Goal: Task Accomplishment & Management: Manage account settings

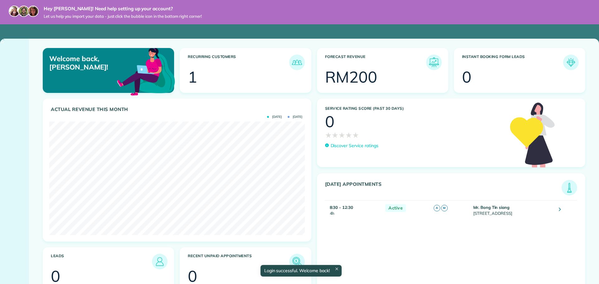
scroll to position [114, 255]
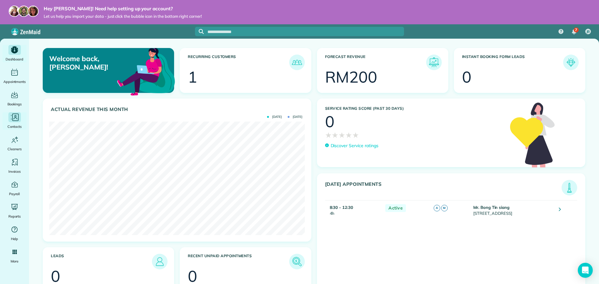
click at [19, 117] on icon "Main" at bounding box center [14, 117] width 9 height 9
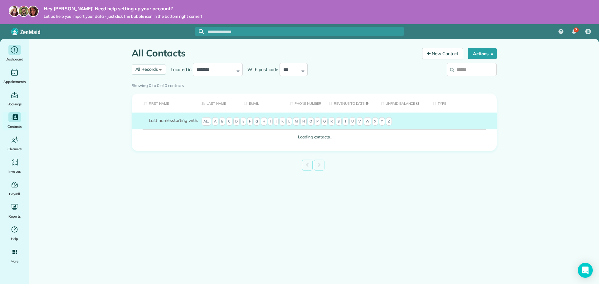
click at [8, 52] on div "Main" at bounding box center [14, 50] width 12 height 10
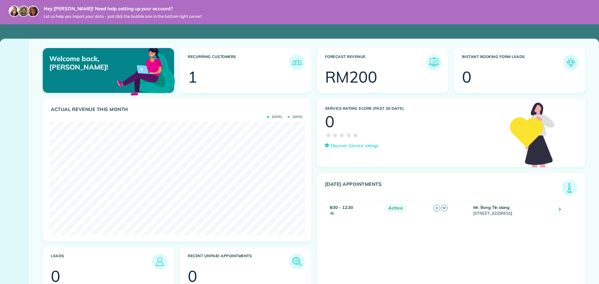
scroll to position [114, 255]
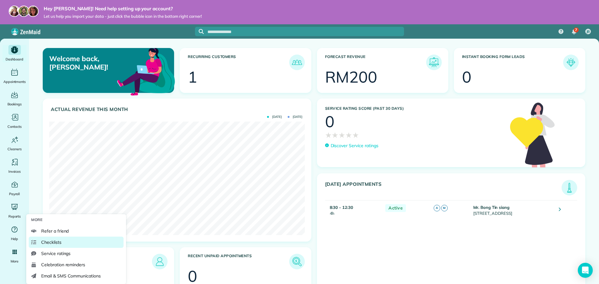
click at [66, 244] on link "Checklists" at bounding box center [76, 242] width 95 height 11
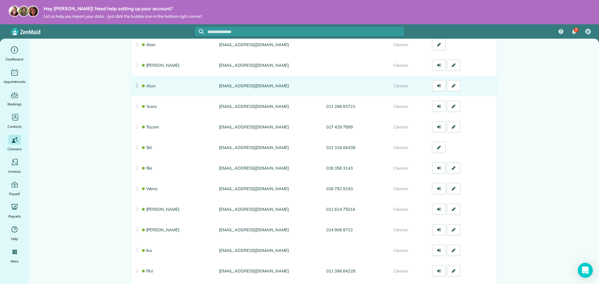
scroll to position [32, 0]
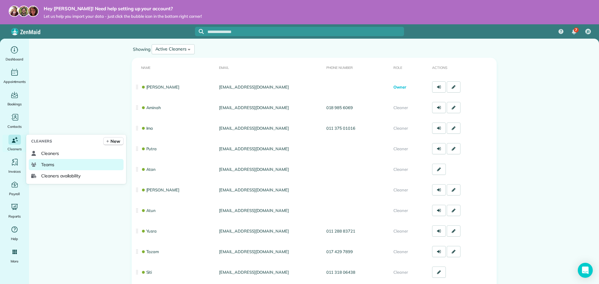
click at [52, 165] on span "Teams" at bounding box center [47, 165] width 13 height 6
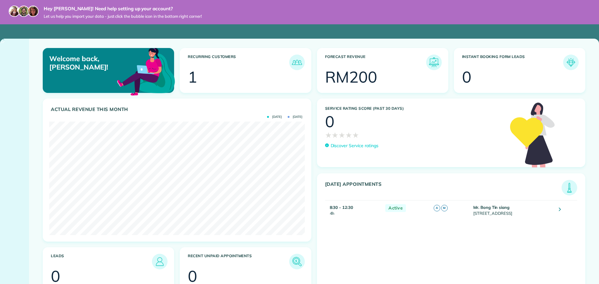
scroll to position [114, 255]
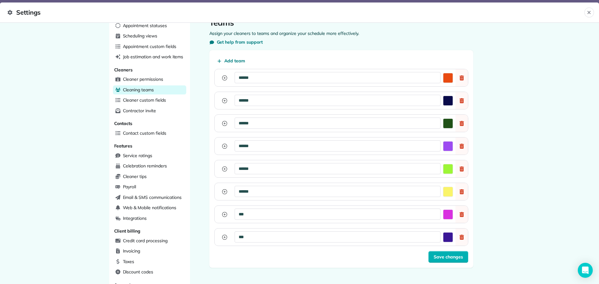
scroll to position [31, 0]
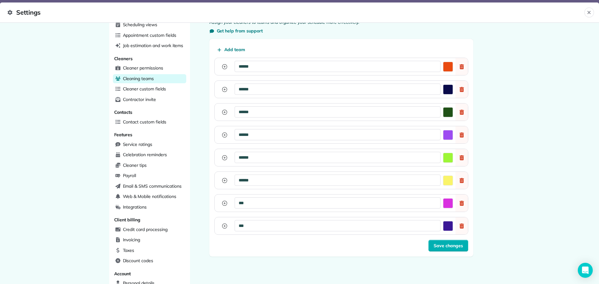
click at [225, 68] on button "button" at bounding box center [225, 66] width 10 height 17
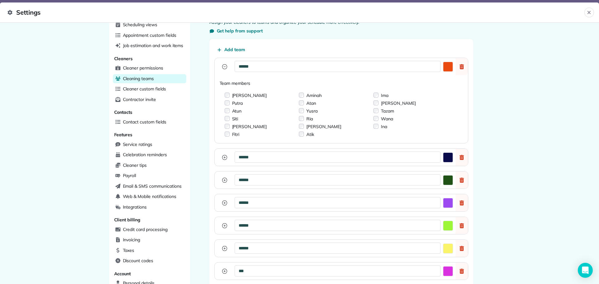
click at [224, 159] on icon "button" at bounding box center [224, 157] width 5 height 5
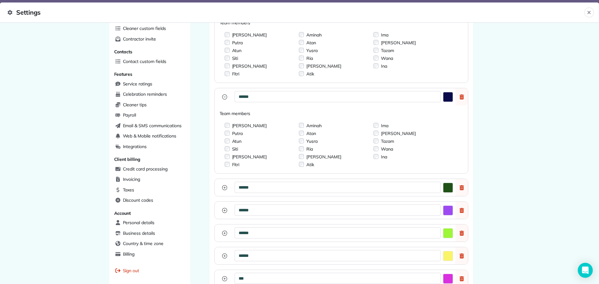
scroll to position [94, 0]
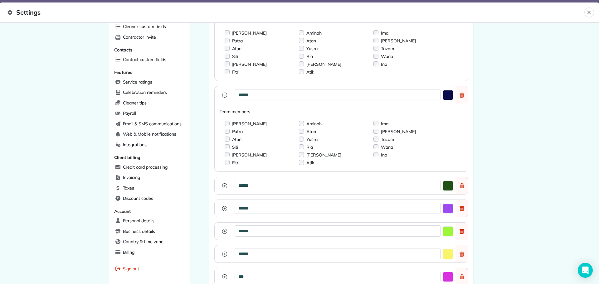
click at [228, 140] on div "Atun" at bounding box center [233, 139] width 27 height 7
click at [228, 147] on div "Siti" at bounding box center [232, 147] width 24 height 7
click at [227, 147] on div "Siti" at bounding box center [232, 147] width 24 height 7
click at [576, 142] on div "Scheduling Appointment statuses Scheduling views Appointment custom fields Job …" at bounding box center [299, 154] width 599 height 262
click at [224, 94] on icon "button" at bounding box center [224, 95] width 5 height 5
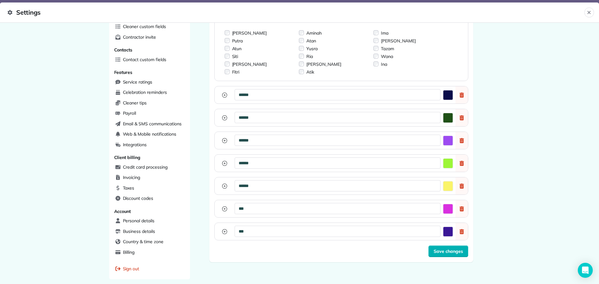
click at [225, 118] on button "button" at bounding box center [225, 117] width 10 height 17
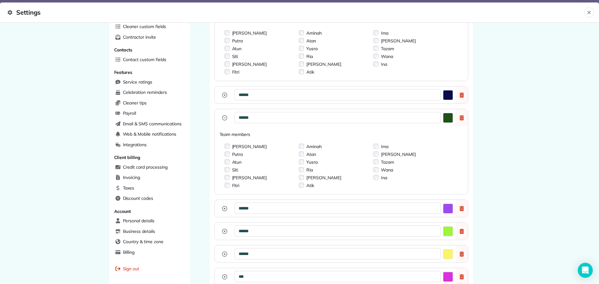
click at [222, 117] on icon "button" at bounding box center [224, 118] width 5 height 5
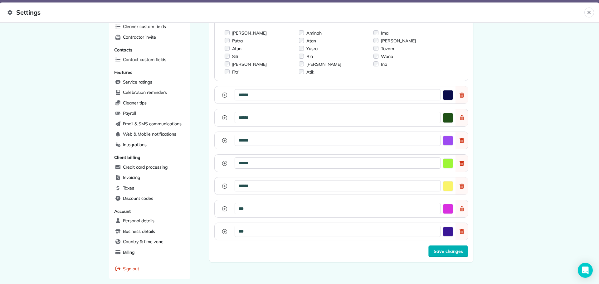
click at [224, 140] on icon "button" at bounding box center [224, 140] width 5 height 5
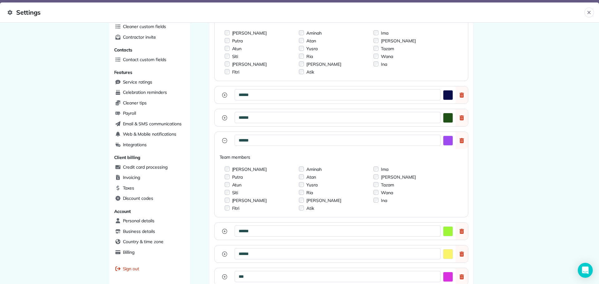
click at [222, 142] on icon "button" at bounding box center [224, 140] width 5 height 5
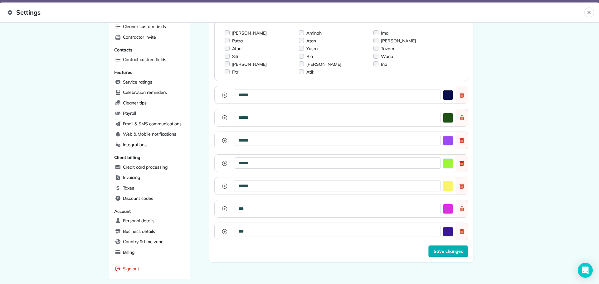
click at [220, 163] on button "button" at bounding box center [225, 163] width 10 height 17
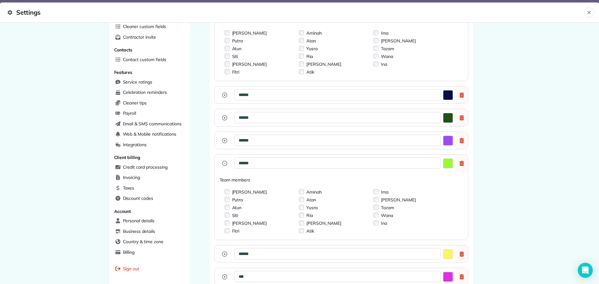
drag, startPoint x: 223, startPoint y: 165, endPoint x: 234, endPoint y: 175, distance: 15.3
click at [222, 165] on icon "button" at bounding box center [224, 163] width 5 height 5
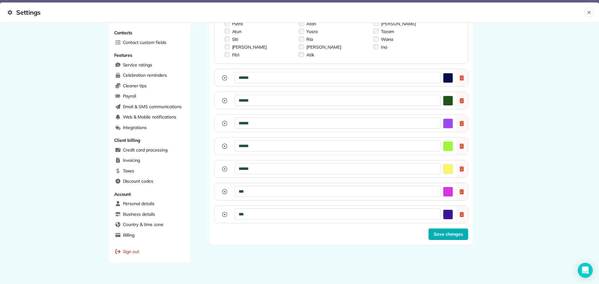
scroll to position [120, 0]
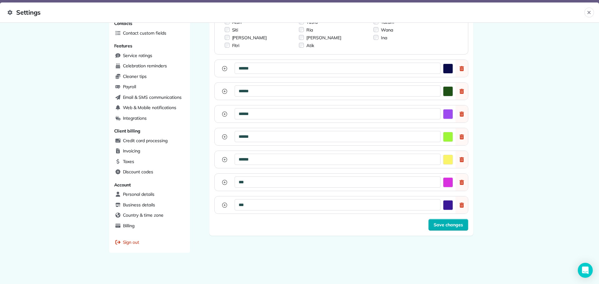
click at [221, 156] on button "button" at bounding box center [225, 159] width 10 height 17
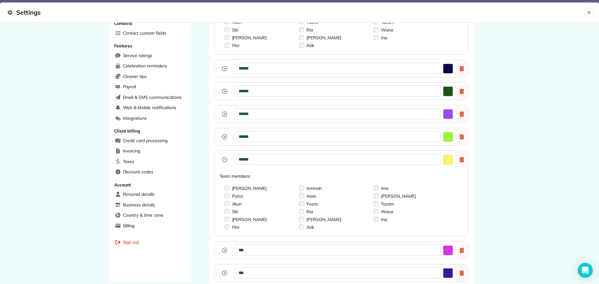
click at [224, 160] on icon "button" at bounding box center [224, 159] width 5 height 5
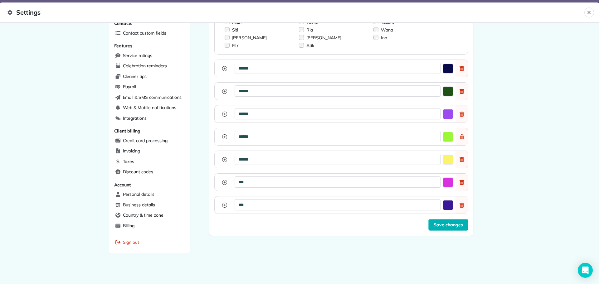
click at [222, 181] on icon "button" at bounding box center [224, 182] width 5 height 5
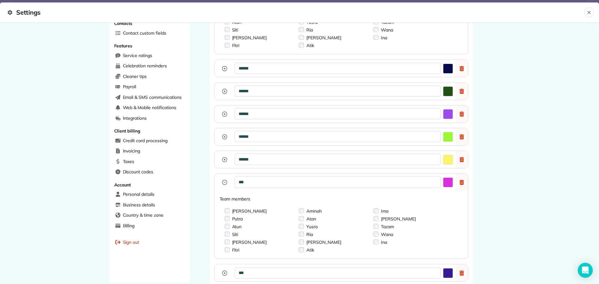
click at [224, 183] on icon "button" at bounding box center [224, 182] width 5 height 5
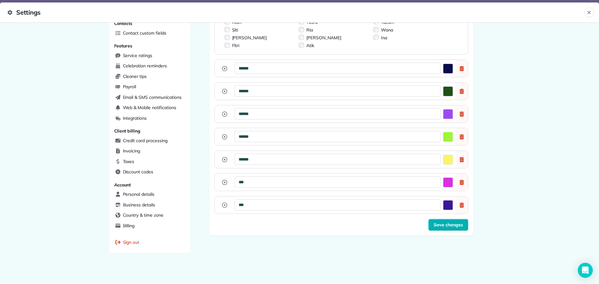
click at [222, 206] on icon "button" at bounding box center [224, 205] width 5 height 5
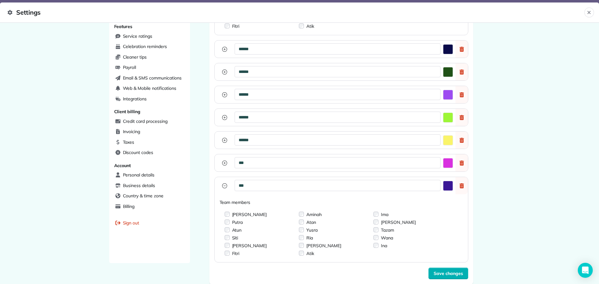
scroll to position [150, 0]
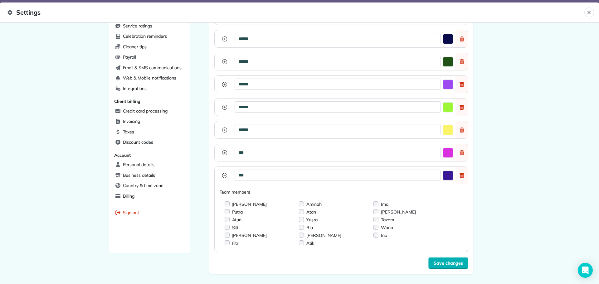
click at [223, 155] on icon "button" at bounding box center [224, 152] width 5 height 5
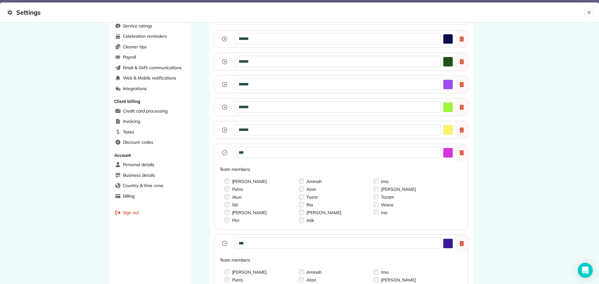
click at [222, 154] on icon "button" at bounding box center [224, 152] width 5 height 5
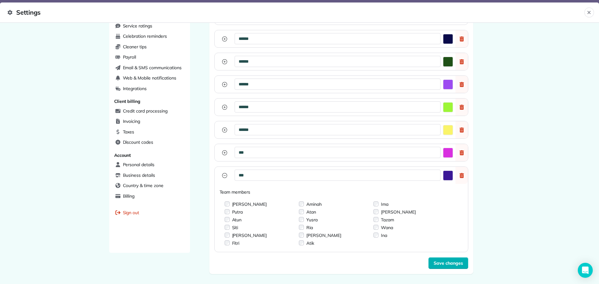
click at [223, 175] on icon "button" at bounding box center [224, 175] width 5 height 5
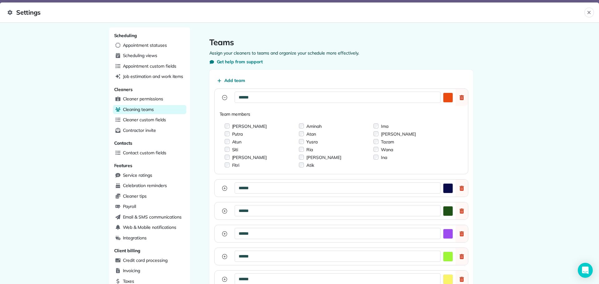
scroll to position [0, 0]
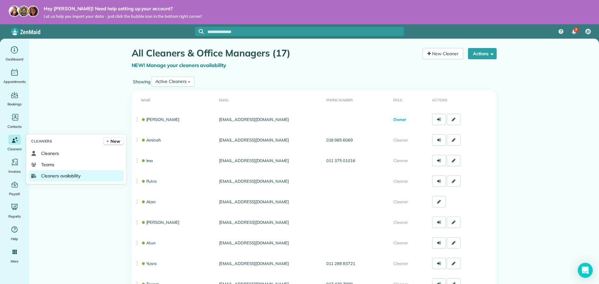
click at [66, 176] on span "Cleaners availability" at bounding box center [60, 176] width 39 height 6
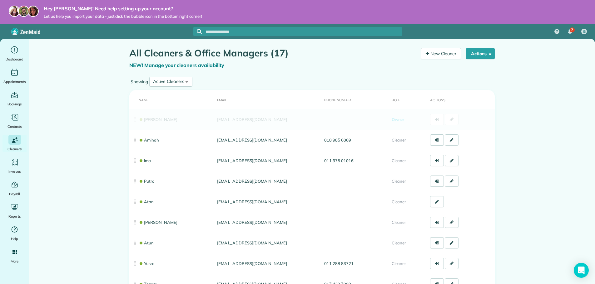
drag, startPoint x: 214, startPoint y: 121, endPoint x: 271, endPoint y: 130, distance: 57.4
click at [270, 122] on tr "[PERSON_NAME] [EMAIL_ADDRESS][DOMAIN_NAME] Owner" at bounding box center [311, 119] width 365 height 21
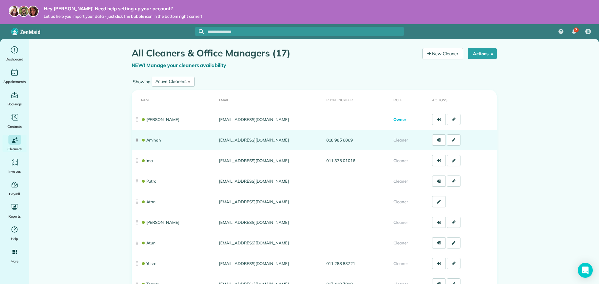
drag, startPoint x: 267, startPoint y: 146, endPoint x: 210, endPoint y: 147, distance: 56.5
click at [210, 147] on tr "Aminah [EMAIL_ADDRESS][DOMAIN_NAME] 018 985 6069 Cleaner" at bounding box center [314, 140] width 365 height 21
click at [283, 143] on td "[EMAIL_ADDRESS][DOMAIN_NAME]" at bounding box center [270, 140] width 107 height 21
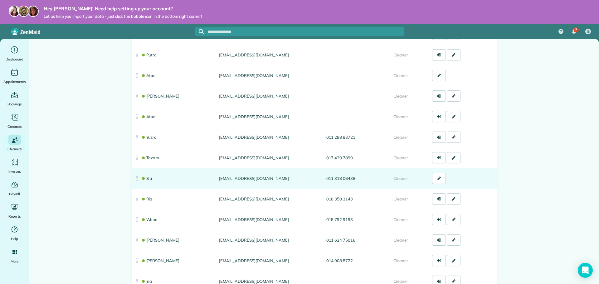
scroll to position [126, 0]
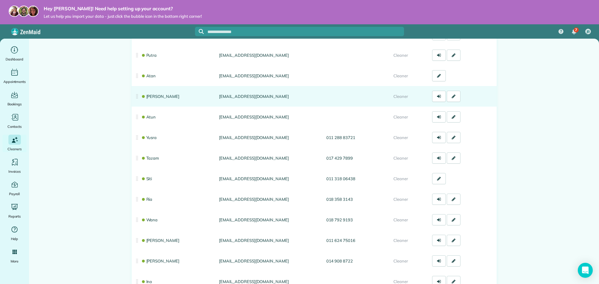
drag, startPoint x: 218, startPoint y: 95, endPoint x: 280, endPoint y: 101, distance: 62.7
click at [281, 100] on td "[EMAIL_ADDRESS][DOMAIN_NAME]" at bounding box center [270, 96] width 107 height 21
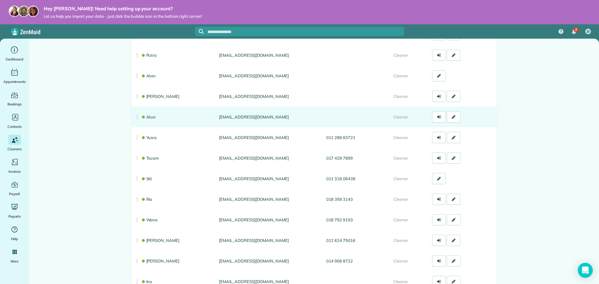
click at [279, 120] on td "[EMAIL_ADDRESS][DOMAIN_NAME]" at bounding box center [270, 117] width 107 height 21
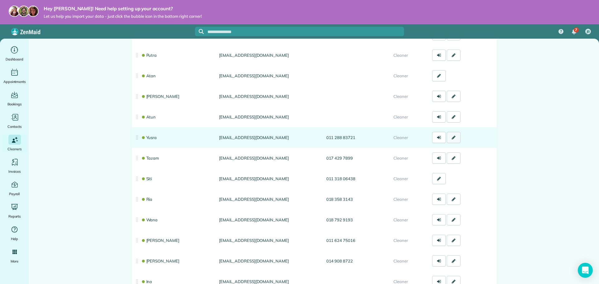
click at [447, 138] on link at bounding box center [454, 137] width 14 height 11
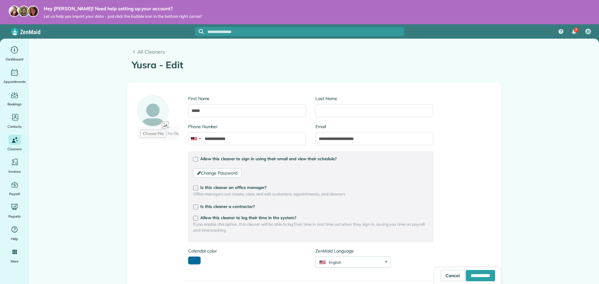
type input "**********"
click at [165, 125] on div at bounding box center [158, 119] width 42 height 47
click at [162, 125] on div at bounding box center [158, 119] width 42 height 47
click at [158, 112] on div at bounding box center [158, 119] width 42 height 47
click at [154, 118] on div at bounding box center [158, 119] width 42 height 47
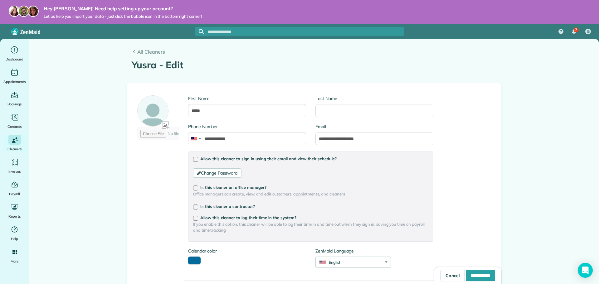
click at [146, 120] on div at bounding box center [158, 119] width 42 height 47
drag, startPoint x: 135, startPoint y: 124, endPoint x: 140, endPoint y: 117, distance: 8.2
click at [143, 120] on div at bounding box center [158, 119] width 42 height 47
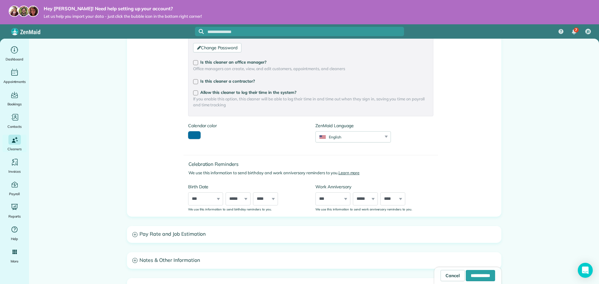
scroll to position [156, 0]
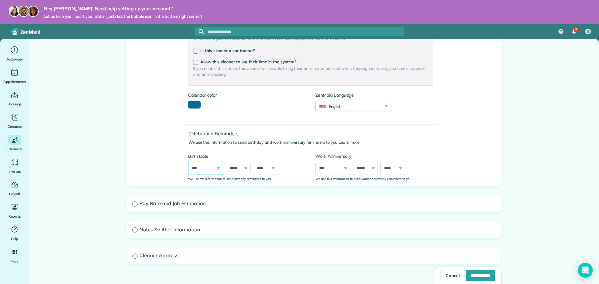
click at [210, 168] on select "*** * * * * * * * * * ** ** ** ** ** ** ** ** ** ** ** ** ** ** ** ** ** ** ** …" at bounding box center [205, 168] width 35 height 13
click at [189, 201] on h3 "Pay Rate and Job Estimation" at bounding box center [314, 204] width 374 height 16
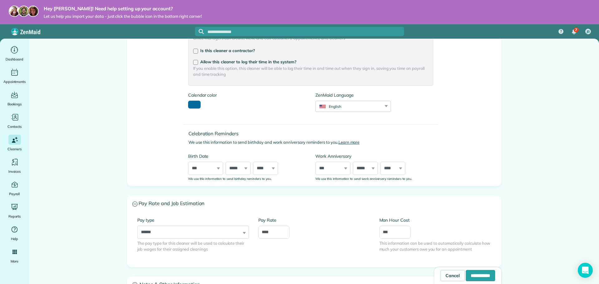
click at [189, 202] on h3 "Pay Rate and Job Estimation" at bounding box center [314, 204] width 374 height 16
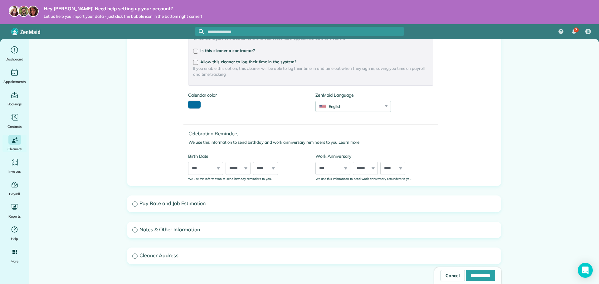
click at [184, 233] on h3 "Notes & Other Information" at bounding box center [314, 230] width 374 height 16
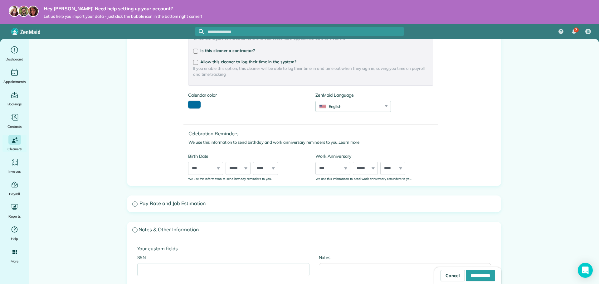
click at [185, 231] on h3 "Notes & Other Information" at bounding box center [314, 230] width 374 height 16
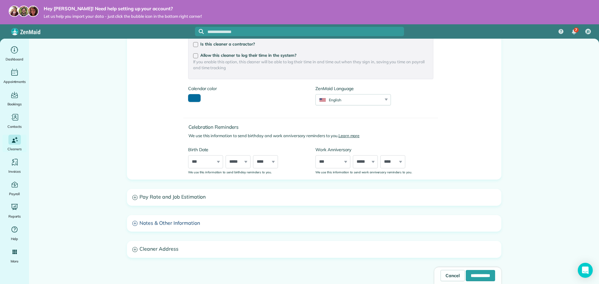
scroll to position [182, 0]
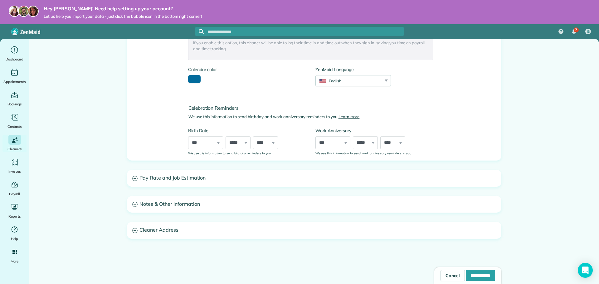
click at [160, 229] on h3 "Cleaner Address" at bounding box center [314, 231] width 374 height 16
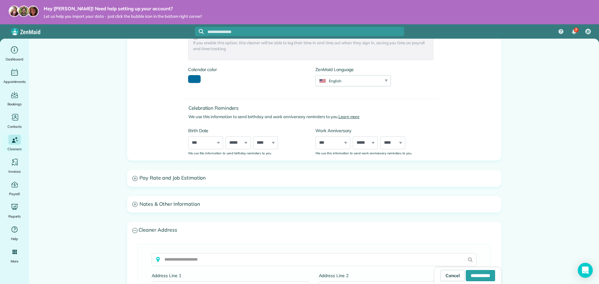
click at [159, 230] on h3 "Cleaner Address" at bounding box center [314, 231] width 374 height 16
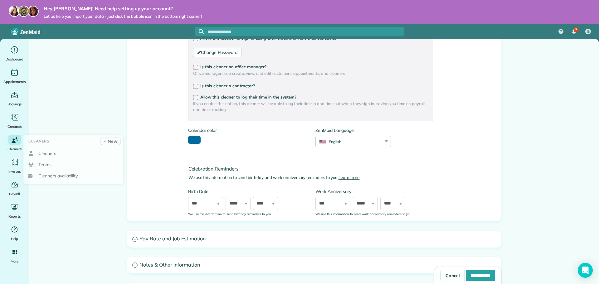
scroll to position [119, 0]
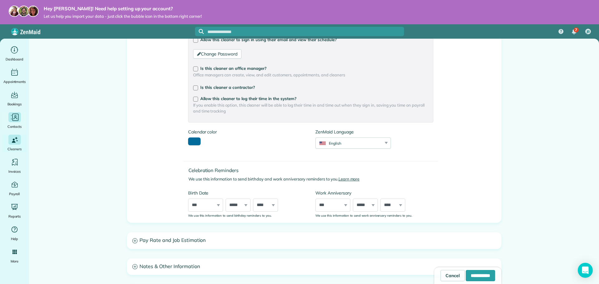
click at [14, 121] on icon "Main" at bounding box center [14, 117] width 9 height 9
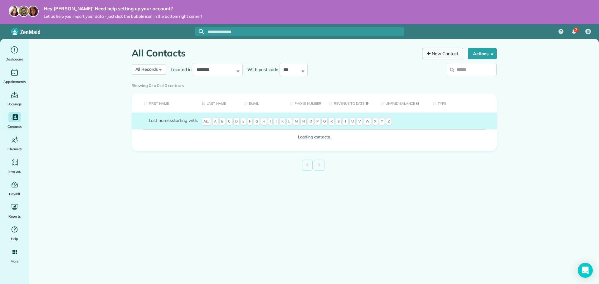
click at [436, 52] on link "New Contact" at bounding box center [442, 53] width 41 height 11
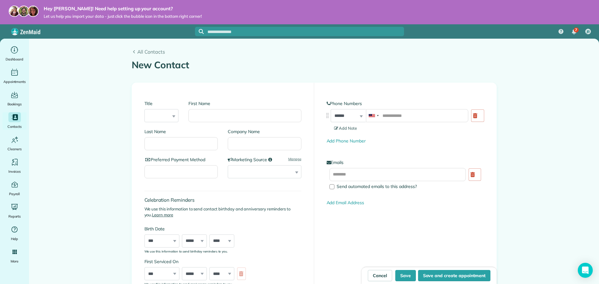
drag, startPoint x: 134, startPoint y: 66, endPoint x: 188, endPoint y: 64, distance: 54.4
click at [188, 64] on h1 "New Contact" at bounding box center [314, 65] width 365 height 10
drag, startPoint x: 191, startPoint y: 64, endPoint x: 124, endPoint y: 66, distance: 67.1
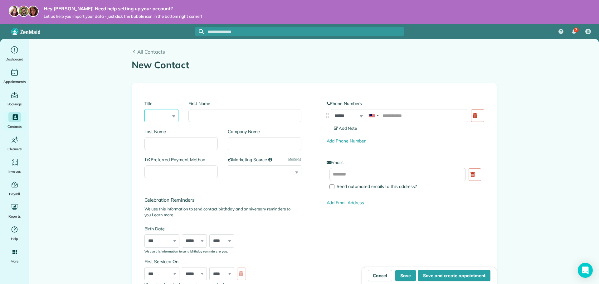
click at [169, 114] on select "*** **** *** ***" at bounding box center [162, 115] width 34 height 13
select select "***"
click at [145, 109] on select "*** **** *** ***" at bounding box center [162, 115] width 34 height 13
click at [206, 113] on input "First Name" at bounding box center [245, 115] width 113 height 13
click at [425, 115] on input "tel" at bounding box center [417, 115] width 102 height 13
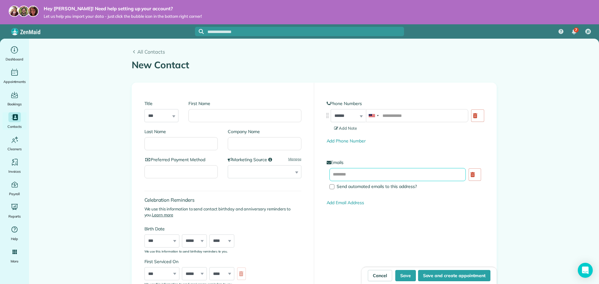
click at [381, 173] on input "text" at bounding box center [398, 174] width 137 height 13
click at [250, 169] on select "**********" at bounding box center [265, 171] width 74 height 13
click at [247, 170] on select "**********" at bounding box center [265, 171] width 74 height 13
click at [201, 170] on input "Preferred Payment Method" at bounding box center [182, 171] width 74 height 13
click at [241, 143] on input "Company Name" at bounding box center [265, 143] width 74 height 13
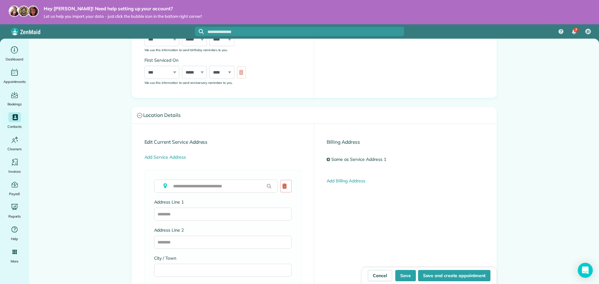
scroll to position [219, 0]
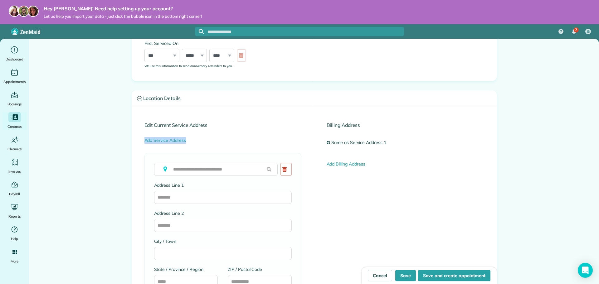
drag, startPoint x: 140, startPoint y: 141, endPoint x: 185, endPoint y: 140, distance: 45.3
click at [185, 140] on div "Edit Current Service Address Add Service Address To copy over, please clear fie…" at bounding box center [223, 259] width 182 height 304
drag, startPoint x: 322, startPoint y: 127, endPoint x: 361, endPoint y: 123, distance: 39.5
click at [361, 123] on div "Billing Address Same as Service Address 1 Add Billing Address" at bounding box center [405, 144] width 182 height 75
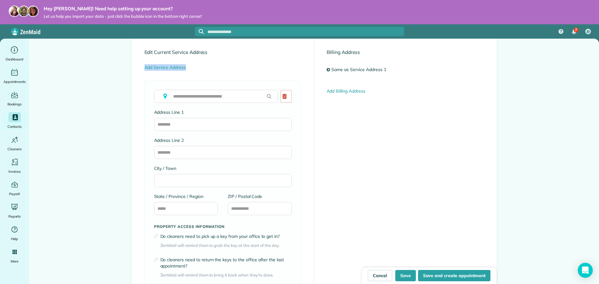
scroll to position [281, 0]
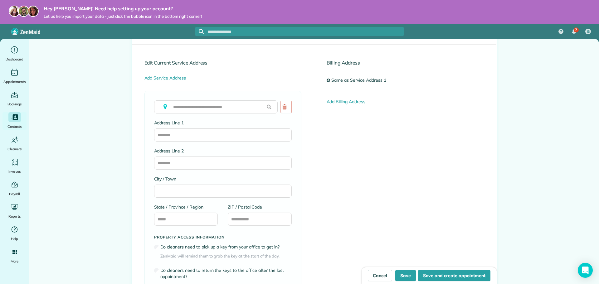
drag, startPoint x: 329, startPoint y: 72, endPoint x: 229, endPoint y: 109, distance: 106.9
click at [330, 72] on div "Billing Address Same as Service Address 1 Add Billing Address" at bounding box center [405, 82] width 182 height 75
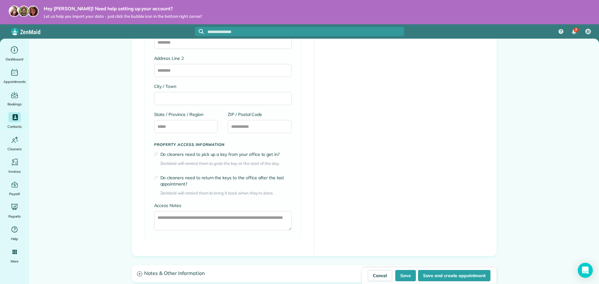
scroll to position [406, 0]
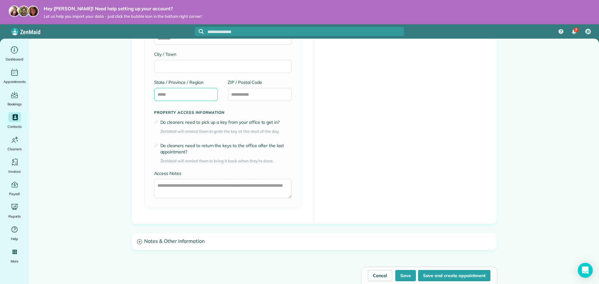
click at [179, 95] on input "State / Province / Region" at bounding box center [186, 94] width 64 height 13
click at [244, 93] on input "ZIP / Postal Code" at bounding box center [260, 94] width 64 height 13
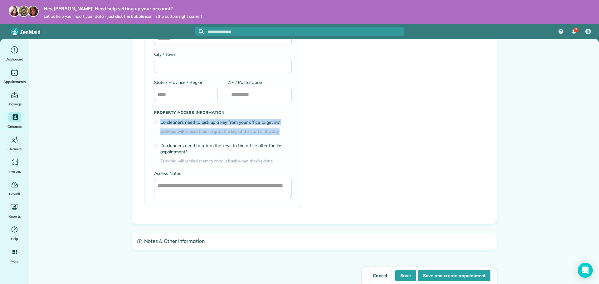
drag, startPoint x: 278, startPoint y: 132, endPoint x: 160, endPoint y: 121, distance: 117.8
click at [160, 121] on div "Do cleaners need to pick up a key from your office to get in? ZenMaid will remi…" at bounding box center [225, 127] width 131 height 16
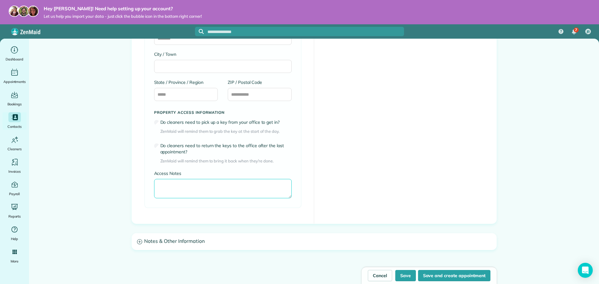
click at [193, 187] on textarea "Access Notes" at bounding box center [223, 188] width 138 height 19
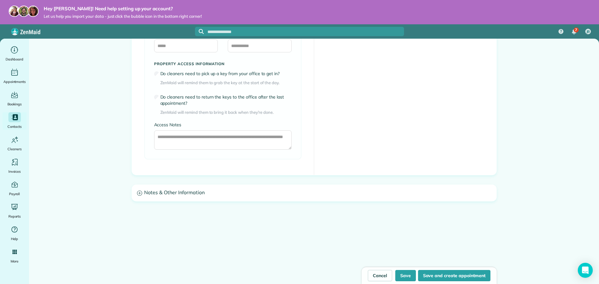
click at [184, 191] on h3 "Notes & Other Information" at bounding box center [314, 193] width 365 height 16
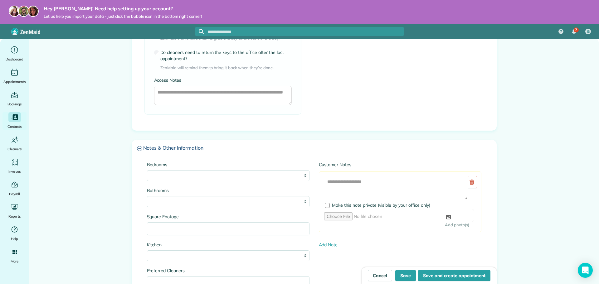
scroll to position [579, 0]
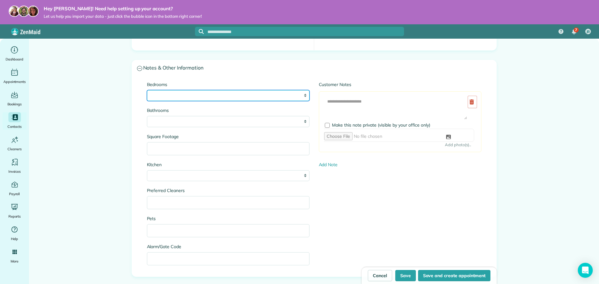
click at [220, 93] on select "* * * * **" at bounding box center [228, 95] width 163 height 11
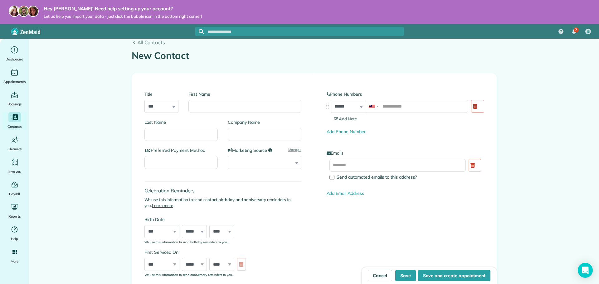
scroll to position [0, 0]
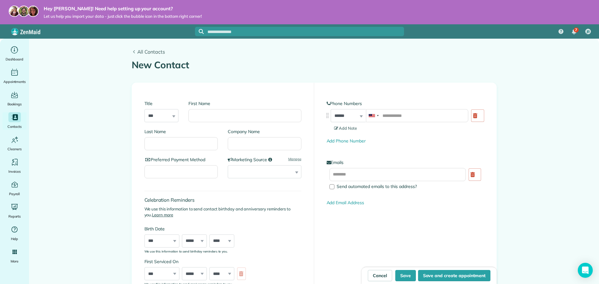
click at [132, 49] on link "All Contacts" at bounding box center [314, 51] width 365 height 7
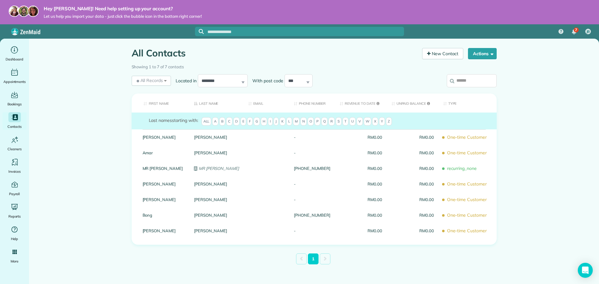
click at [463, 79] on input "search" at bounding box center [472, 80] width 50 height 13
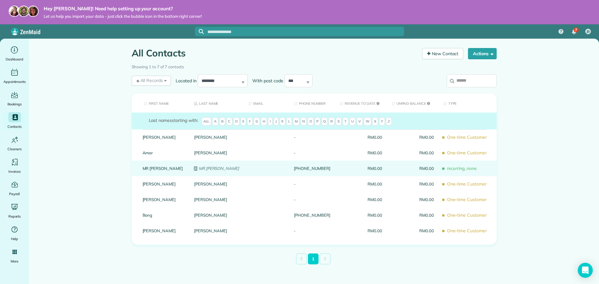
click at [425, 171] on div "RM0.00" at bounding box center [413, 169] width 52 height 16
click at [216, 168] on em "MR [PERSON_NAME]" at bounding box center [219, 168] width 40 height 5
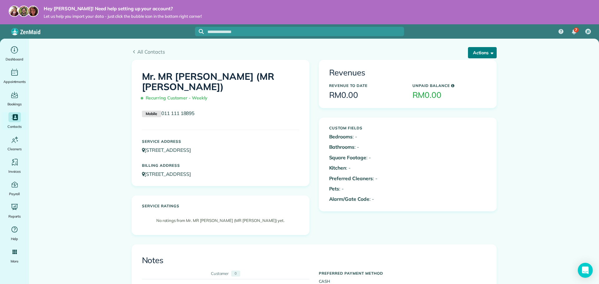
click at [485, 50] on button "Actions" at bounding box center [482, 52] width 29 height 11
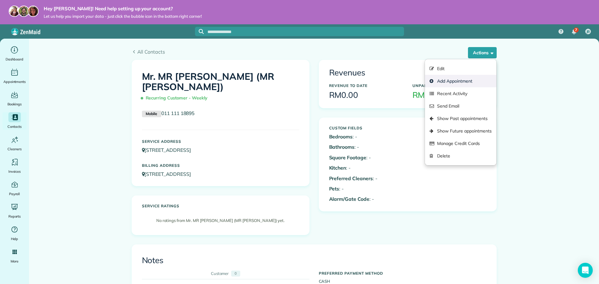
click at [455, 82] on link "Add Appointment" at bounding box center [460, 81] width 71 height 12
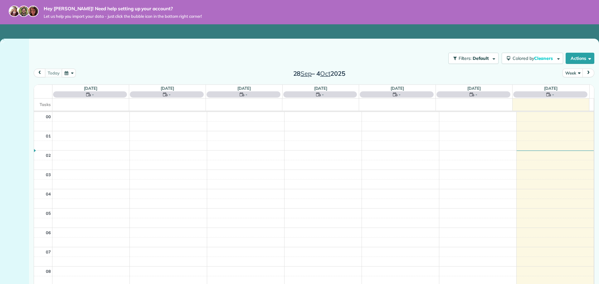
scroll to position [136, 0]
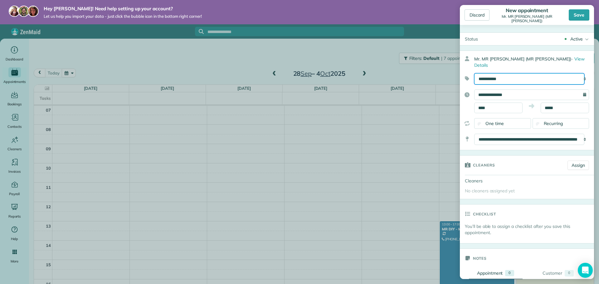
click at [520, 73] on select "**********" at bounding box center [529, 78] width 110 height 11
click at [474, 73] on select "**********" at bounding box center [529, 78] width 110 height 11
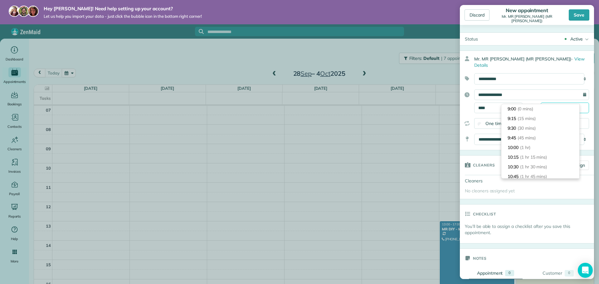
click at [557, 103] on input "*****" at bounding box center [565, 108] width 48 height 11
type input "*****"
click at [536, 165] on li "13:00 (4 hrs)" at bounding box center [541, 165] width 78 height 10
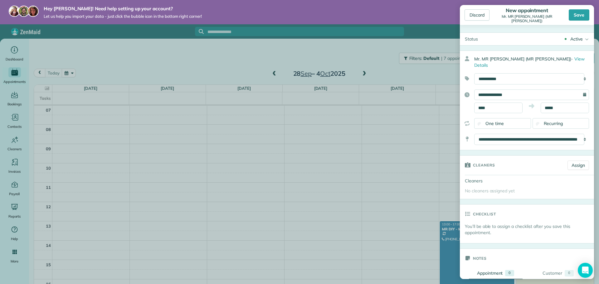
click at [528, 105] on div "**** *****" at bounding box center [531, 108] width 115 height 11
drag, startPoint x: 505, startPoint y: 135, endPoint x: 524, endPoint y: 132, distance: 19.5
click at [524, 134] on select "**********" at bounding box center [529, 139] width 110 height 11
click at [520, 166] on div "Cleaners" at bounding box center [511, 165] width 103 height 19
click at [568, 161] on link "Assign" at bounding box center [579, 165] width 22 height 9
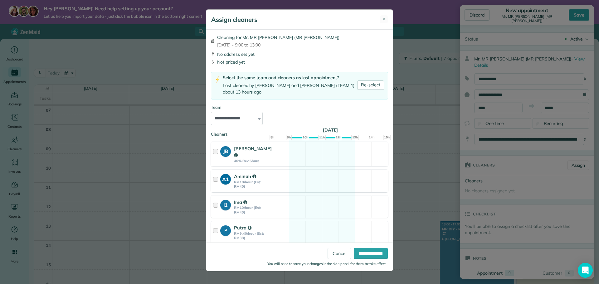
click at [217, 173] on div at bounding box center [216, 181] width 7 height 16
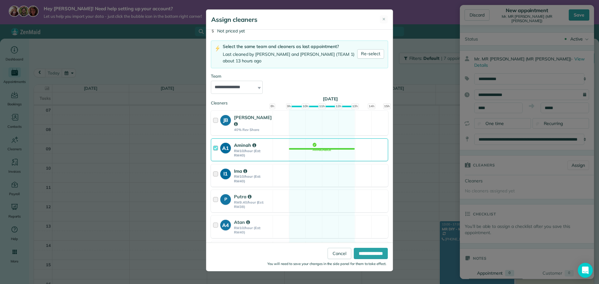
scroll to position [0, 0]
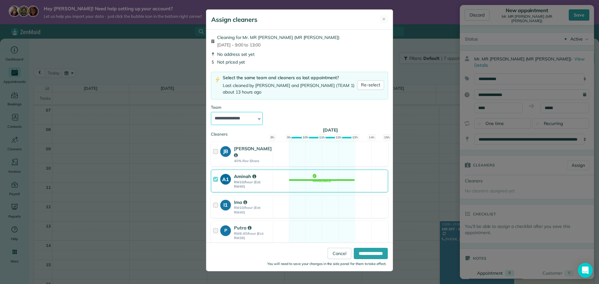
click at [253, 113] on select "**********" at bounding box center [237, 118] width 52 height 13
select select "*****"
click at [211, 112] on select "**********" at bounding box center [237, 118] width 52 height 13
click at [253, 113] on select "**********" at bounding box center [237, 118] width 52 height 13
click at [211, 112] on select "**********" at bounding box center [237, 118] width 52 height 13
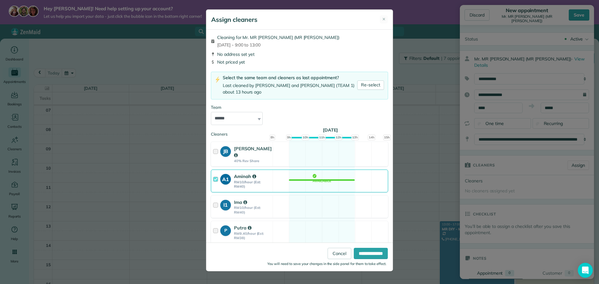
click at [278, 114] on div "**********" at bounding box center [299, 115] width 177 height 21
click at [215, 173] on div at bounding box center [216, 181] width 7 height 16
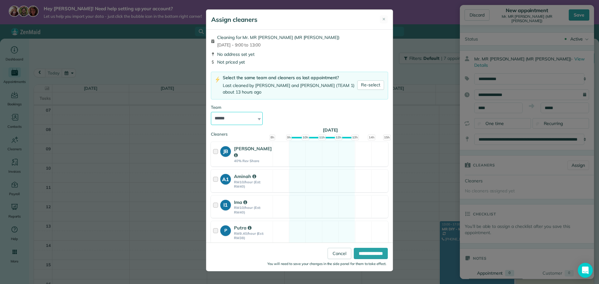
click at [243, 114] on select "**********" at bounding box center [237, 118] width 52 height 13
click at [211, 112] on select "**********" at bounding box center [237, 118] width 52 height 13
click at [215, 199] on div at bounding box center [216, 207] width 7 height 16
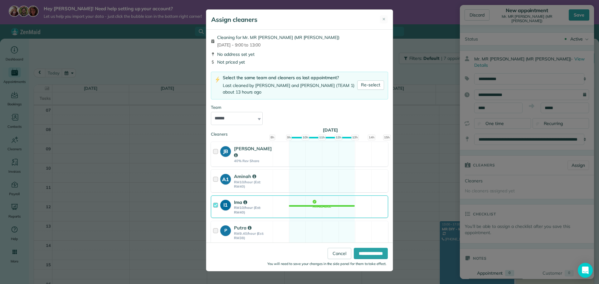
click at [216, 199] on div at bounding box center [216, 207] width 7 height 16
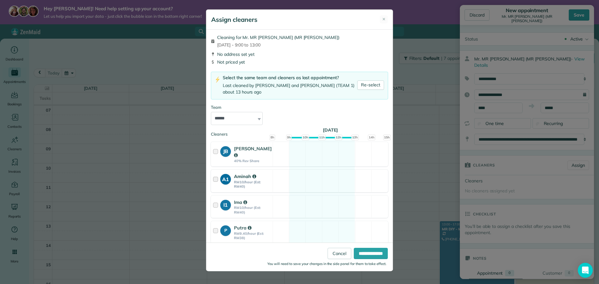
click at [217, 173] on div at bounding box center [216, 181] width 7 height 16
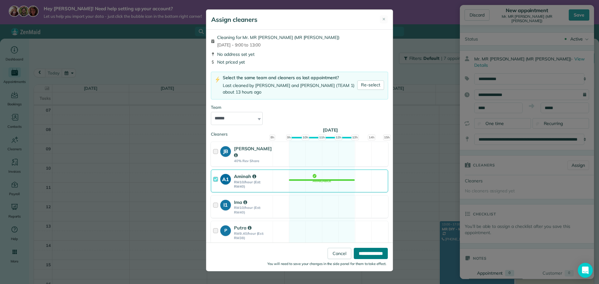
drag, startPoint x: 370, startPoint y: 253, endPoint x: 372, endPoint y: 244, distance: 9.2
click at [371, 253] on input "**********" at bounding box center [371, 253] width 34 height 11
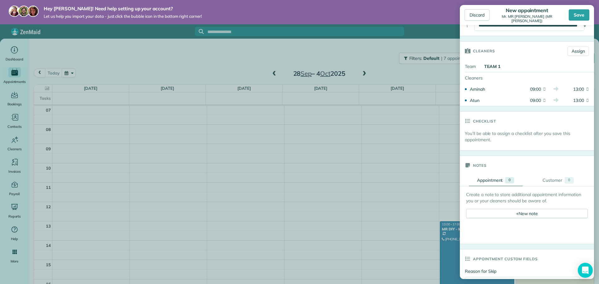
scroll to position [125, 0]
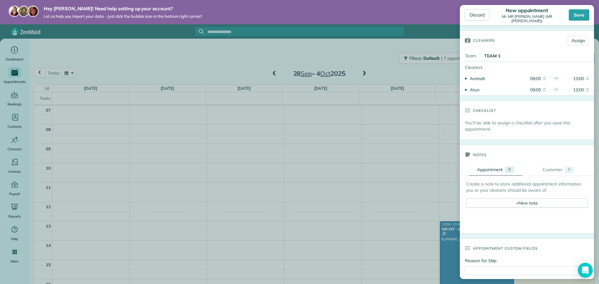
click at [495, 121] on p "You’ll be able to assign a checklist after you save this appointment." at bounding box center [529, 126] width 129 height 12
drag, startPoint x: 564, startPoint y: 122, endPoint x: 548, endPoint y: 121, distance: 16.6
click at [565, 122] on p "You’ll be able to assign a checklist after you save this appointment." at bounding box center [529, 126] width 129 height 12
click at [466, 109] on use at bounding box center [468, 111] width 5 height 4
click at [468, 111] on icon at bounding box center [466, 110] width 13 height 19
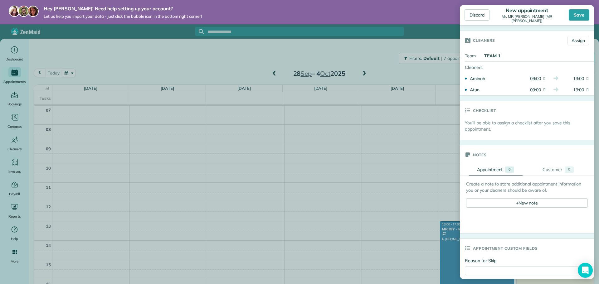
scroll to position [156, 0]
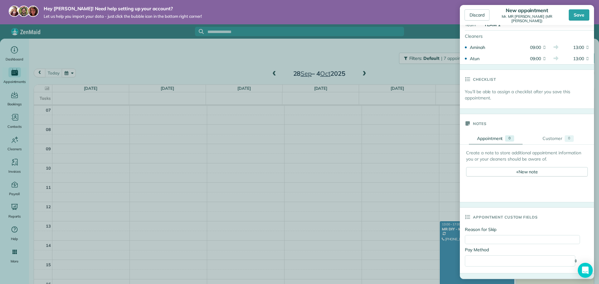
drag, startPoint x: 468, startPoint y: 146, endPoint x: 549, endPoint y: 155, distance: 81.0
click at [549, 155] on p "Create a note to store additional appointment information you or your cleaners …" at bounding box center [527, 156] width 122 height 12
click at [543, 135] on div "Customer" at bounding box center [553, 138] width 20 height 7
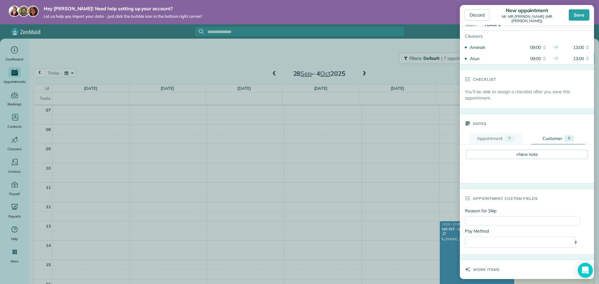
click at [499, 135] on div "Appointment" at bounding box center [490, 138] width 26 height 7
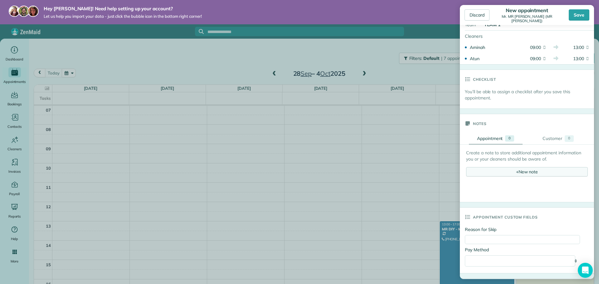
click at [529, 169] on div "+ New note" at bounding box center [527, 171] width 122 height 9
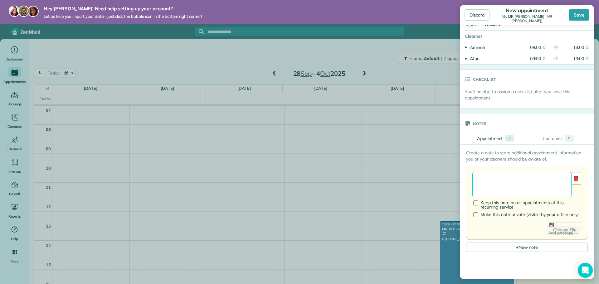
click at [522, 174] on textarea at bounding box center [522, 185] width 99 height 26
click at [526, 145] on div "Create a note to store additional appointment information you or your cleaners …" at bounding box center [594, 263] width 268 height 236
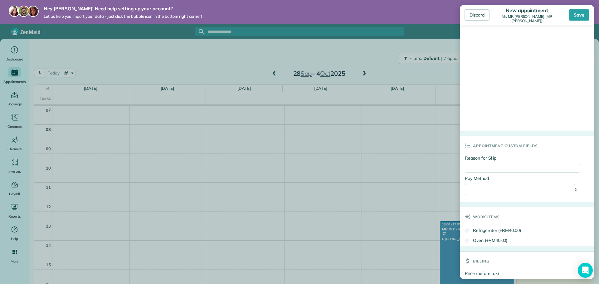
scroll to position [437, 0]
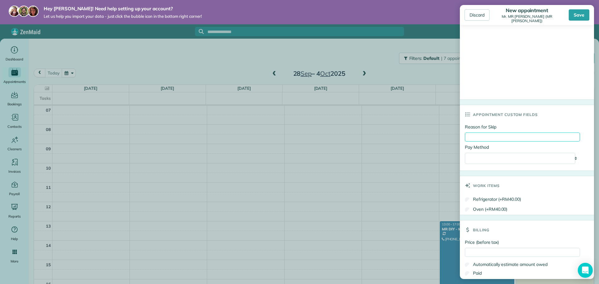
click at [521, 133] on input "Reason for Skip" at bounding box center [522, 137] width 115 height 9
drag, startPoint x: 489, startPoint y: 120, endPoint x: 482, endPoint y: 123, distance: 7.2
click at [465, 124] on div "**********" at bounding box center [527, 147] width 134 height 47
click at [518, 134] on input "Reason for Skip" at bounding box center [522, 137] width 115 height 9
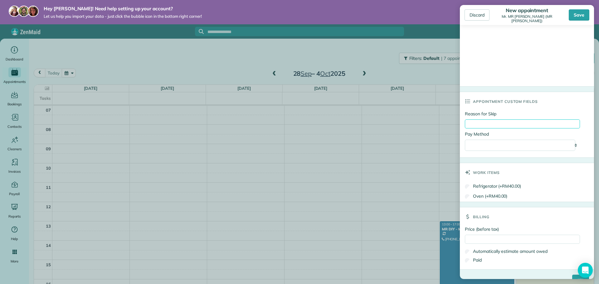
scroll to position [458, 0]
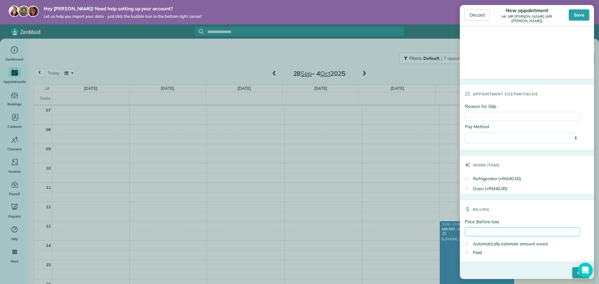
click at [511, 229] on input "Price (before tax)" at bounding box center [522, 232] width 115 height 9
type input "******"
click at [486, 17] on div "Discard" at bounding box center [477, 14] width 25 height 11
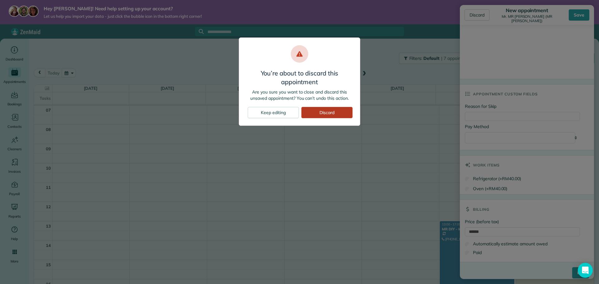
click at [326, 111] on div "Discard" at bounding box center [327, 112] width 51 height 11
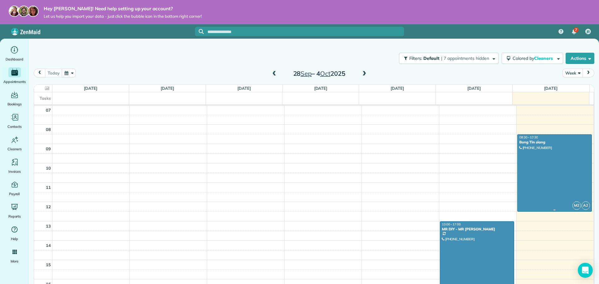
click at [539, 155] on div at bounding box center [555, 173] width 74 height 77
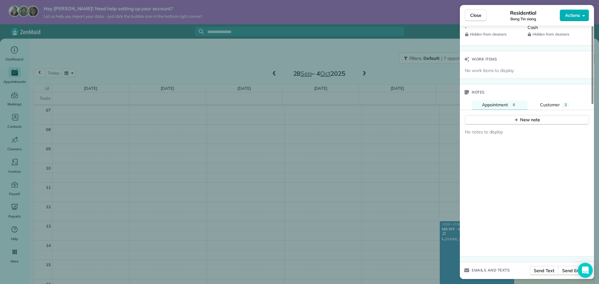
scroll to position [473, 0]
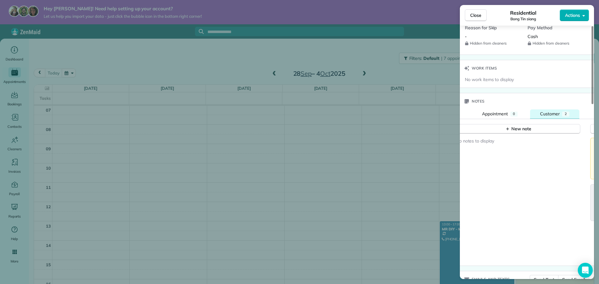
click at [546, 114] on span "Customer" at bounding box center [550, 114] width 20 height 6
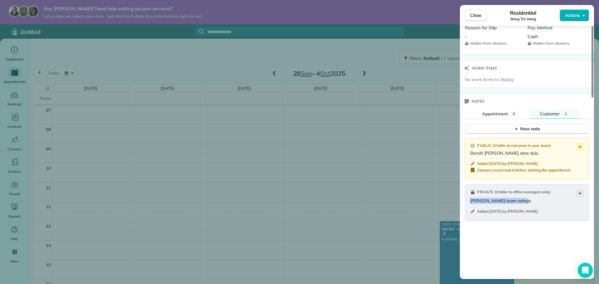
drag, startPoint x: 531, startPoint y: 203, endPoint x: 469, endPoint y: 201, distance: 62.2
click at [469, 201] on div "Private ( Visible to office managers only ) Mau aminah team sahaja Added 2 days…" at bounding box center [527, 202] width 124 height 37
drag, startPoint x: 517, startPoint y: 154, endPoint x: 470, endPoint y: 155, distance: 47.1
click at [470, 155] on div "Public ( Visible to everyone in your team ) Bersih belik atas dulu Added 2 days…" at bounding box center [527, 159] width 124 height 42
click at [524, 170] on span "Cleaners must read it before starting the appointment" at bounding box center [523, 170] width 93 height 5
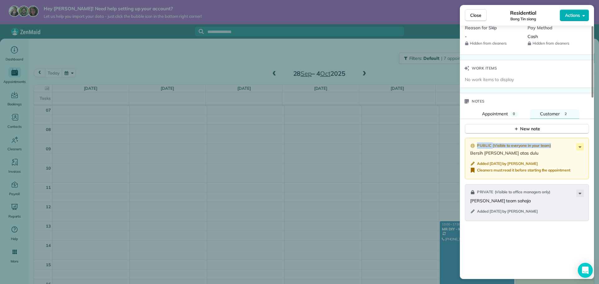
drag, startPoint x: 469, startPoint y: 146, endPoint x: 554, endPoint y: 148, distance: 85.2
click at [554, 148] on div "Public ( Visible to everyone in your team ) Bersih belik atas dulu Added 2 days…" at bounding box center [527, 159] width 124 height 42
drag, startPoint x: 477, startPoint y: 190, endPoint x: 552, endPoint y: 195, distance: 74.7
click at [552, 195] on div "Private ( Visible to office managers only )" at bounding box center [527, 193] width 115 height 6
click at [555, 195] on div "Private ( Visible to office managers only )" at bounding box center [527, 193] width 115 height 6
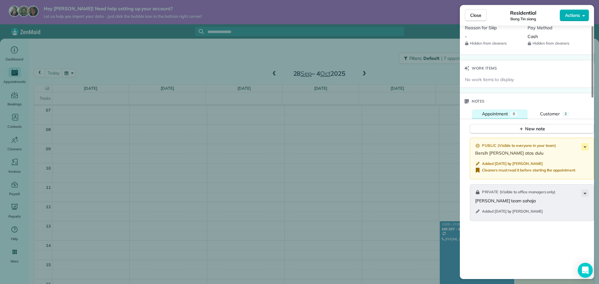
click at [513, 113] on div "0" at bounding box center [514, 114] width 7 height 5
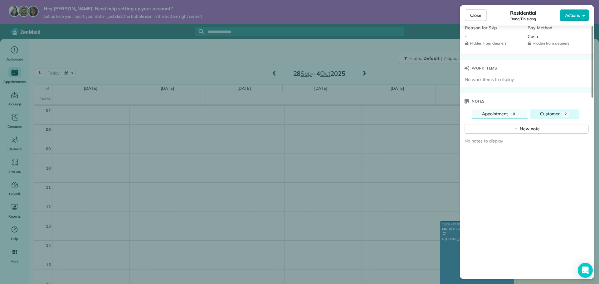
click at [543, 113] on span "Customer" at bounding box center [550, 114] width 20 height 6
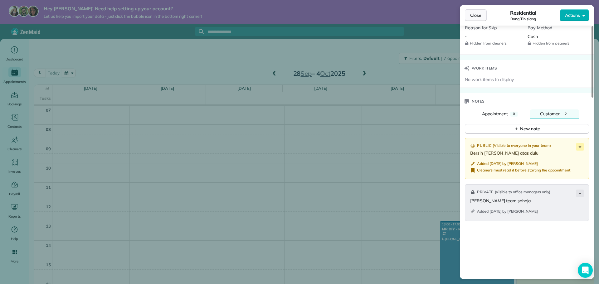
click at [479, 15] on span "Close" at bounding box center [475, 15] width 11 height 6
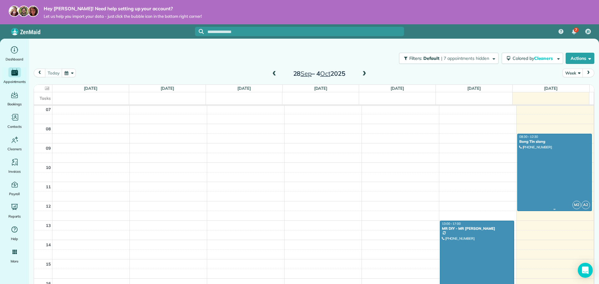
scroll to position [136, 0]
click at [587, 57] on button "Actions" at bounding box center [580, 58] width 29 height 11
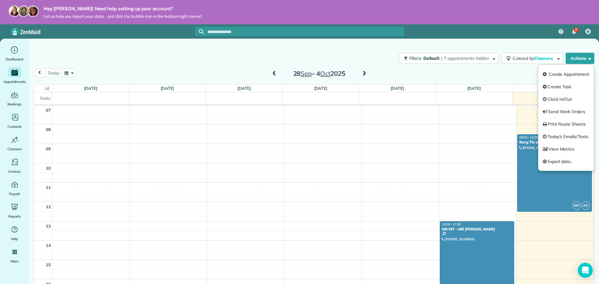
click at [497, 42] on div "Filters: Default | 7 appointments hidden Colored by Cleaners Color by Cleaner C…" at bounding box center [314, 158] width 570 height 239
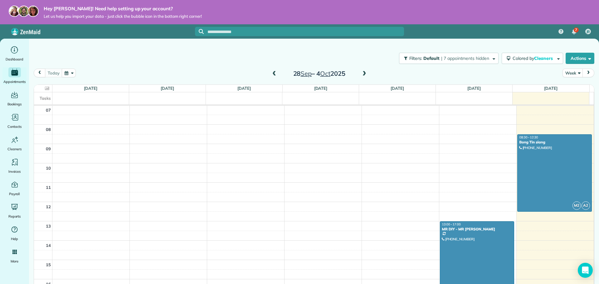
click at [429, 76] on div "Today Week 28 Sep – 4 Oct 2025" at bounding box center [314, 75] width 561 height 12
click at [447, 71] on div "Today Week 28 Sep – 4 Oct 2025" at bounding box center [314, 75] width 561 height 12
click at [543, 60] on span "Cleaners" at bounding box center [544, 59] width 20 height 6
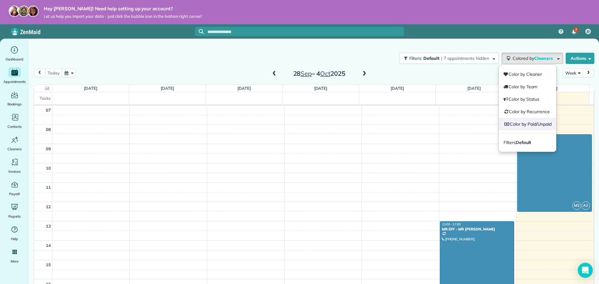
click at [544, 123] on link "Color by Paid/Unpaid" at bounding box center [527, 124] width 57 height 12
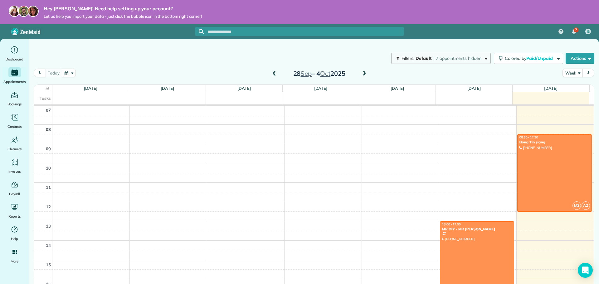
click at [483, 58] on span "button" at bounding box center [485, 58] width 5 height 5
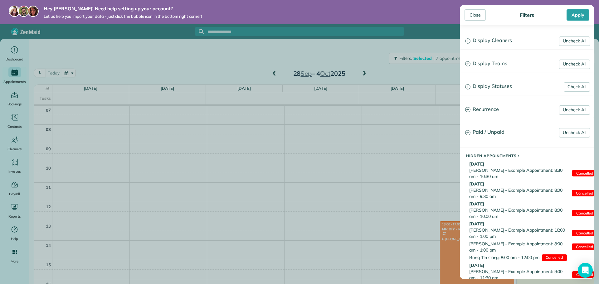
click at [429, 81] on div "Close Filters Apply Uncheck All Display Cleaners Jason Bong Aminah Ima Putra At…" at bounding box center [299, 142] width 599 height 284
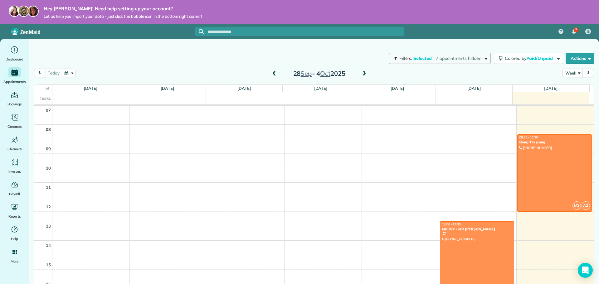
click at [476, 62] on button "Filters: Selected | 7 appointments hidden" at bounding box center [440, 58] width 102 height 11
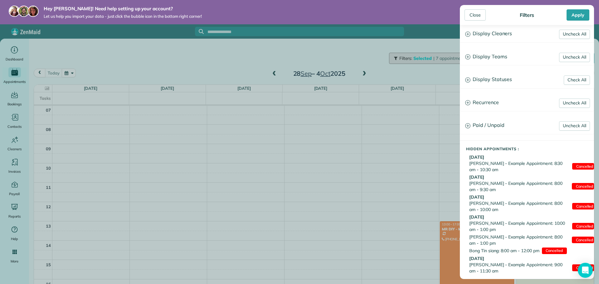
scroll to position [12, 0]
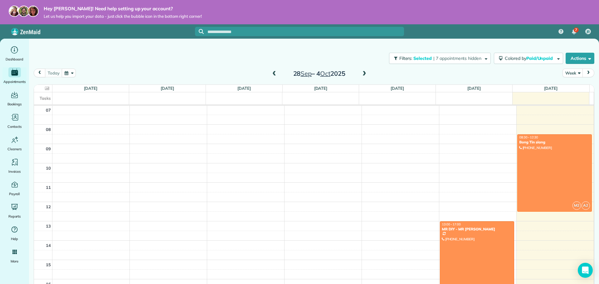
click at [406, 93] on div "Close Filters Apply Uncheck All Display Cleaners Jason Bong Aminah Ima Putra At…" at bounding box center [299, 142] width 599 height 284
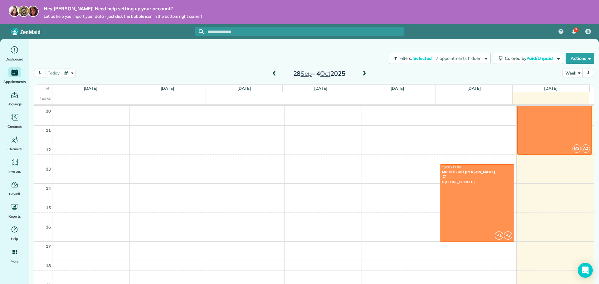
scroll to position [198, 0]
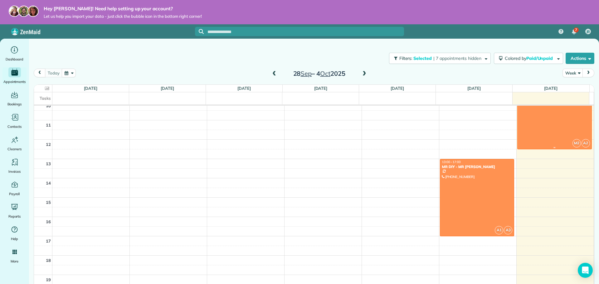
click at [533, 112] on div at bounding box center [555, 110] width 74 height 77
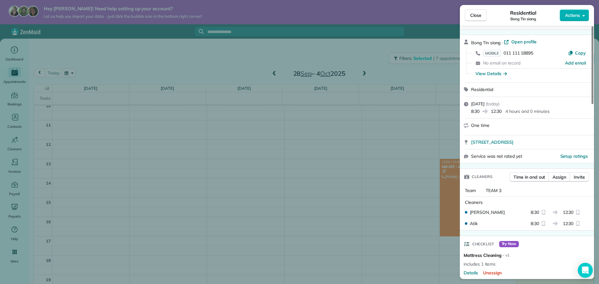
scroll to position [31, 0]
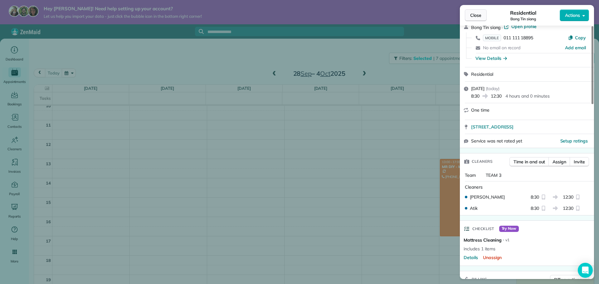
click at [474, 15] on span "Close" at bounding box center [475, 15] width 11 height 6
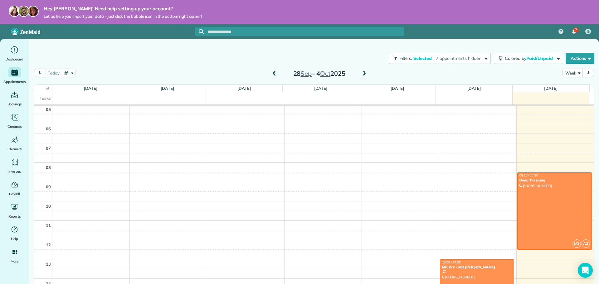
scroll to position [11, 0]
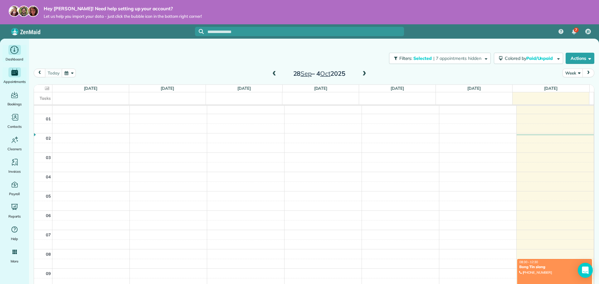
click at [17, 51] on icon "Main" at bounding box center [15, 50] width 10 height 9
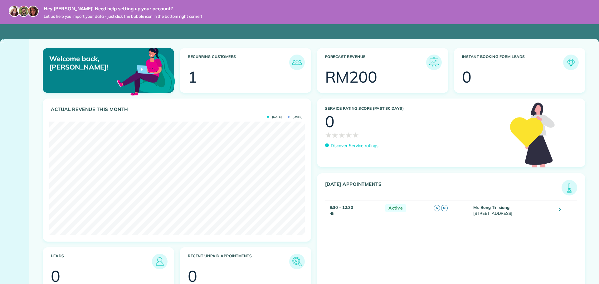
scroll to position [114, 255]
